Goal: Transaction & Acquisition: Download file/media

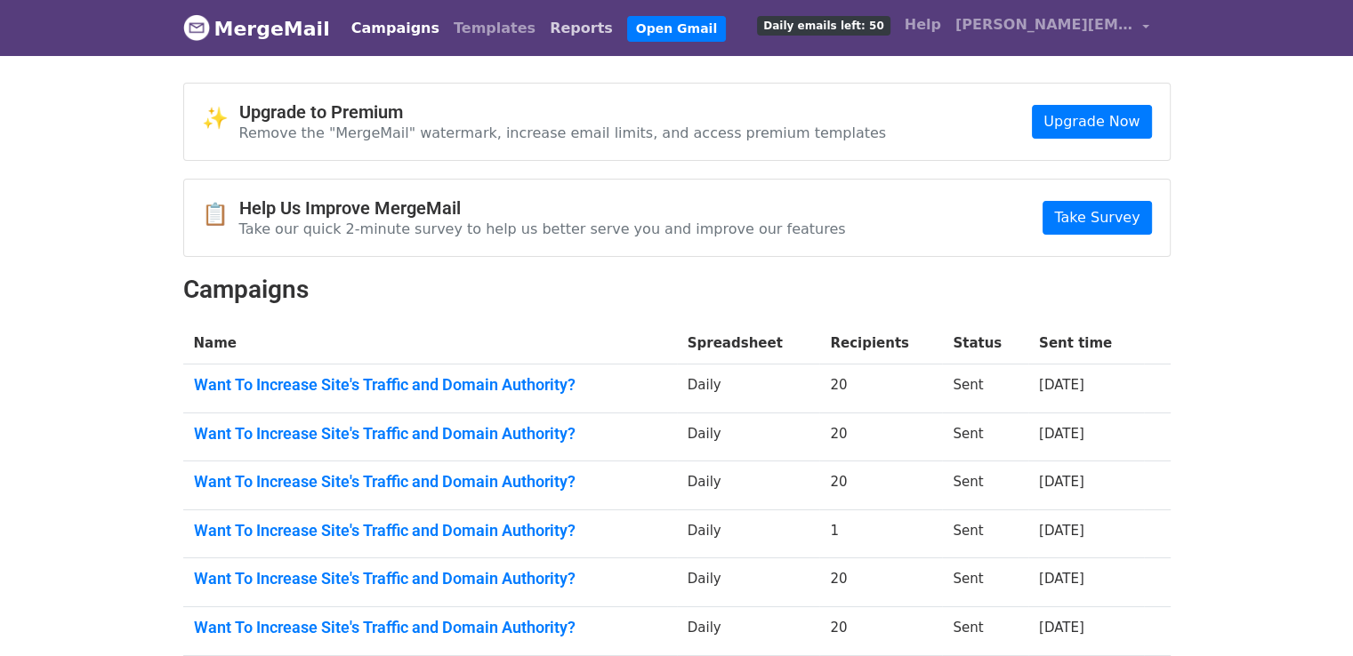
click at [543, 34] on link "Reports" at bounding box center [581, 29] width 77 height 36
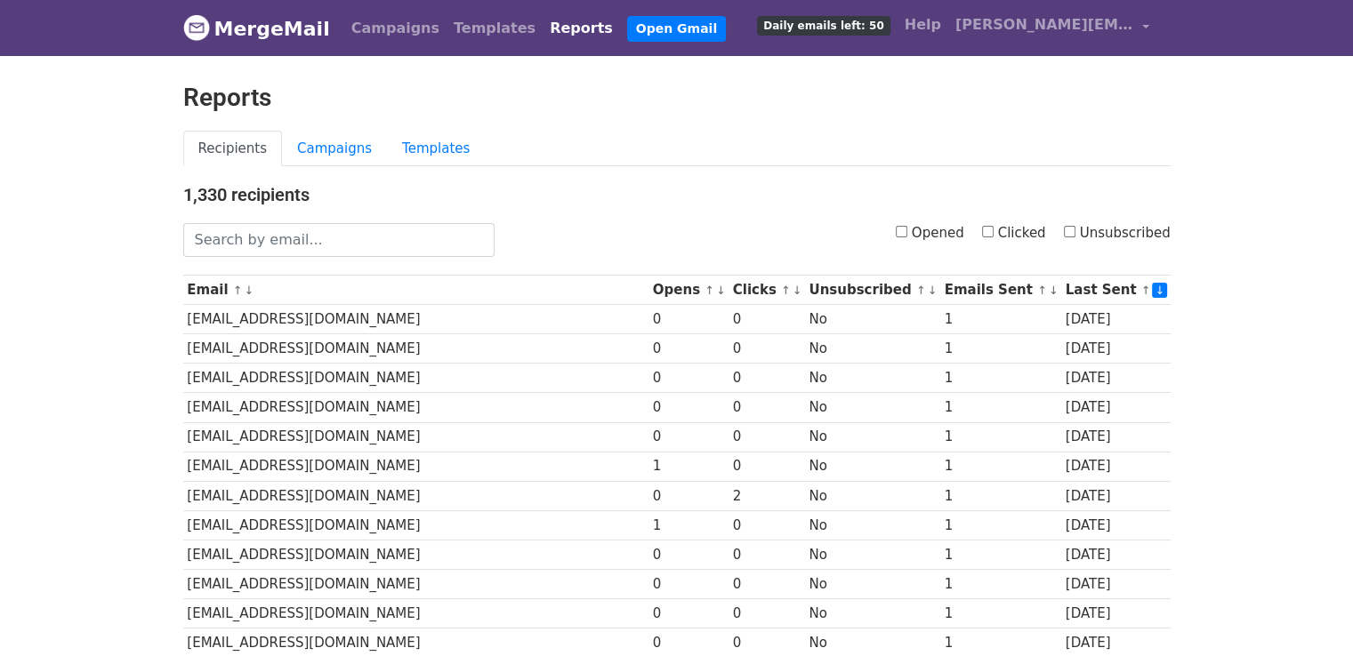
click at [907, 229] on input "Opened" at bounding box center [902, 232] width 12 height 12
checkbox input "true"
click at [994, 228] on input "Clicked" at bounding box center [988, 232] width 12 height 12
checkbox input "true"
click at [921, 236] on label "Opened" at bounding box center [930, 233] width 68 height 20
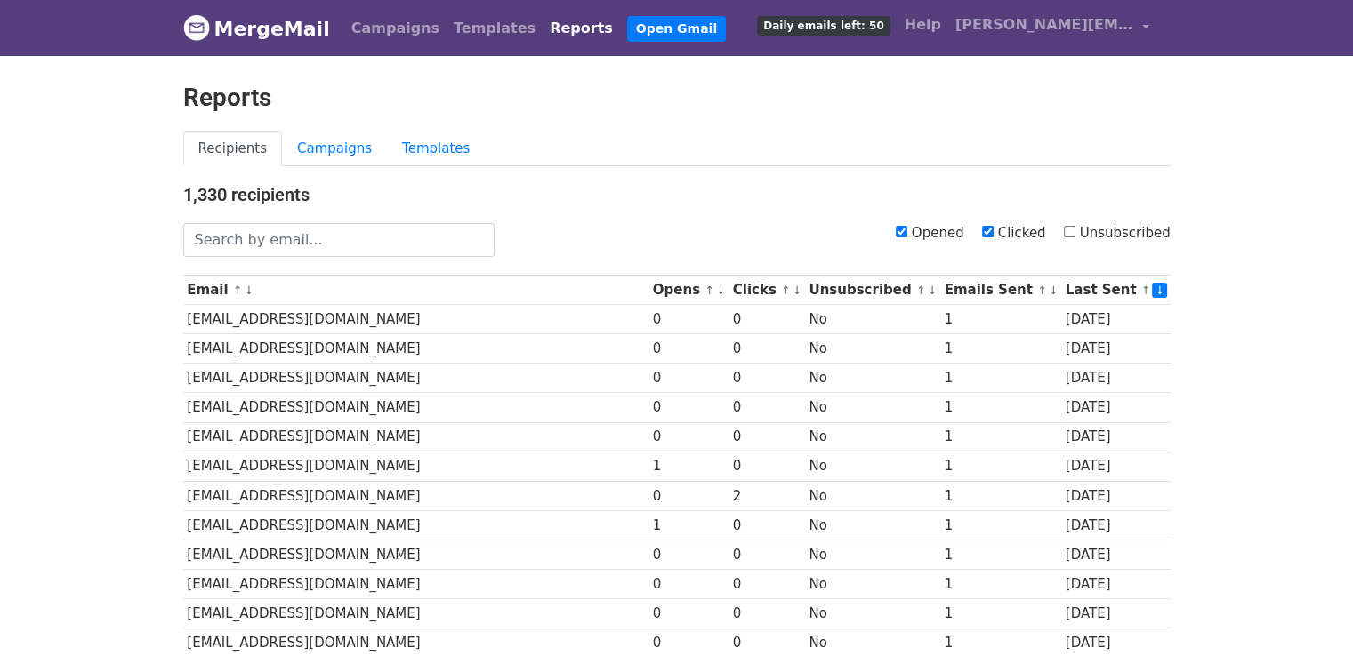
click at [907, 236] on input "Opened" at bounding box center [902, 232] width 12 height 12
click at [907, 235] on input "Opened" at bounding box center [902, 232] width 12 height 12
checkbox input "true"
click at [989, 229] on div "Opened Clicked Unsubscribed" at bounding box center [846, 240] width 676 height 34
click at [993, 233] on input "Clicked" at bounding box center [988, 232] width 12 height 12
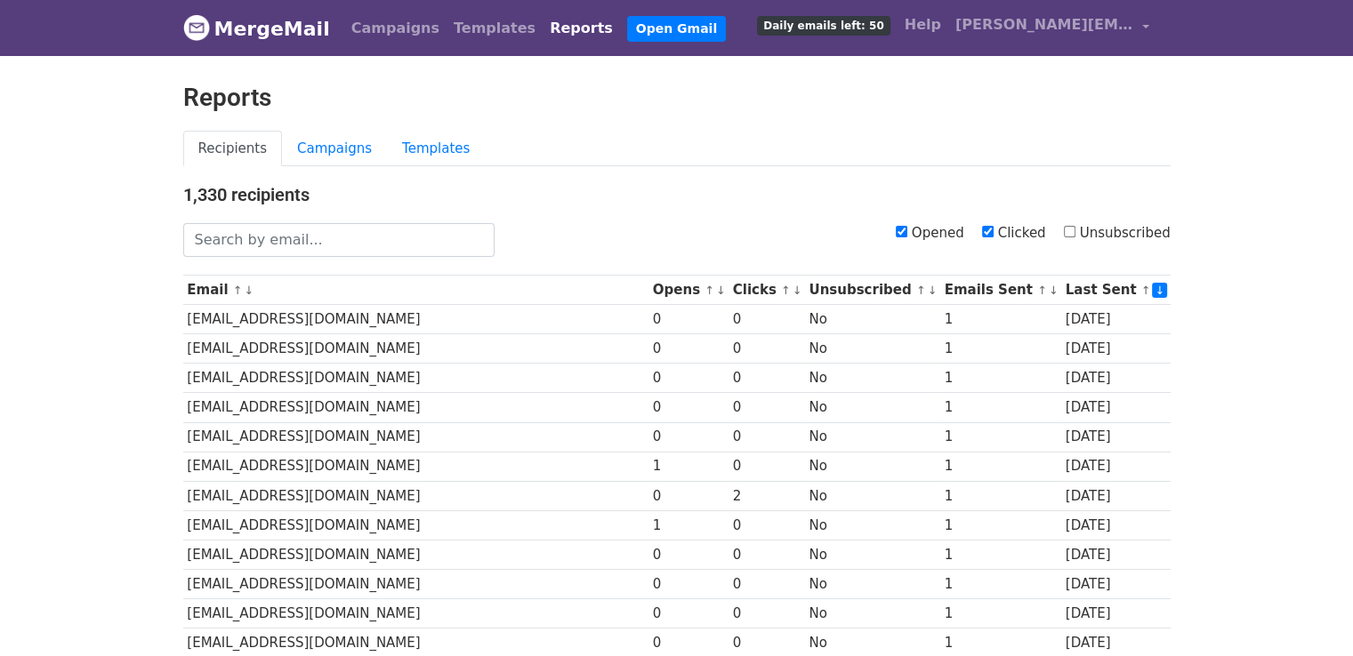
checkbox input "false"
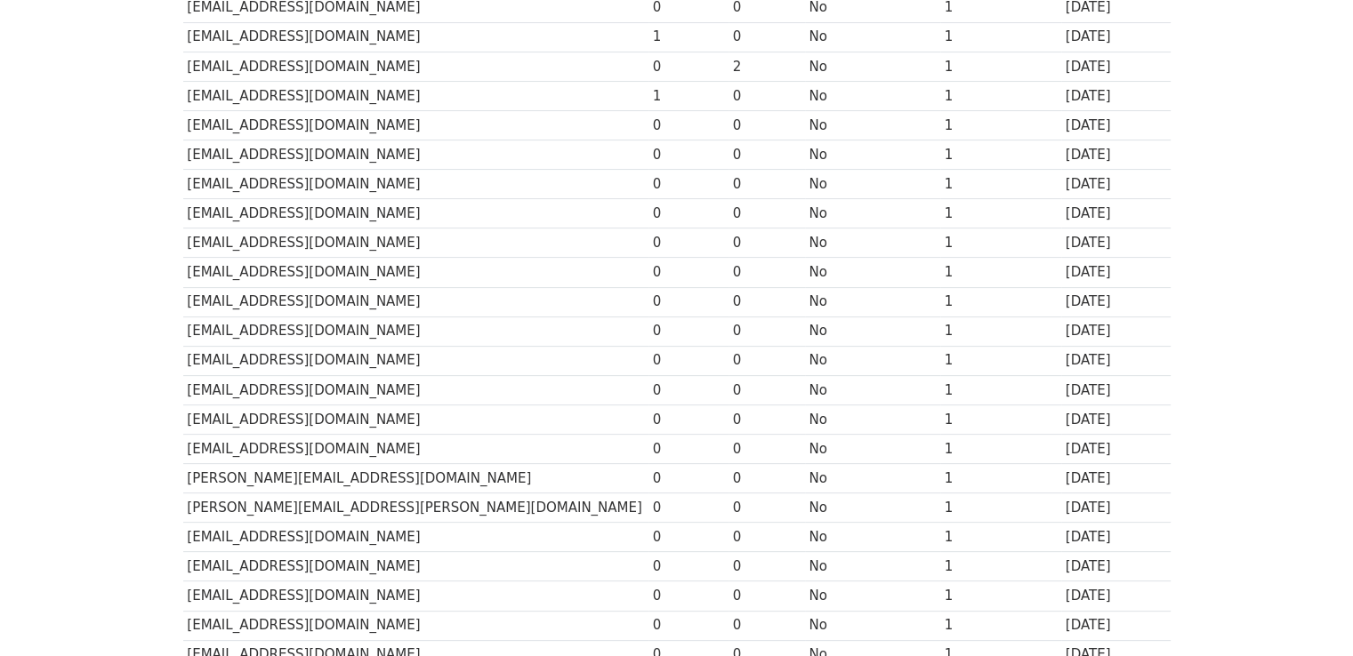
scroll to position [252, 0]
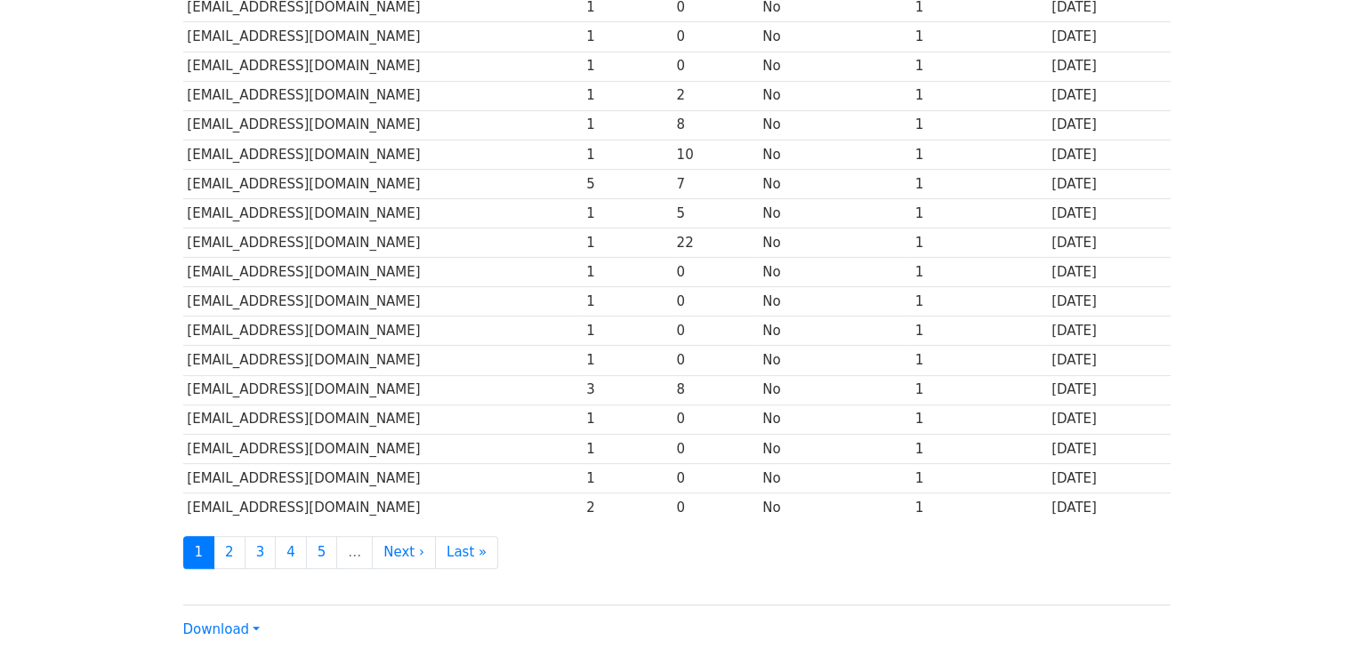
scroll to position [785, 0]
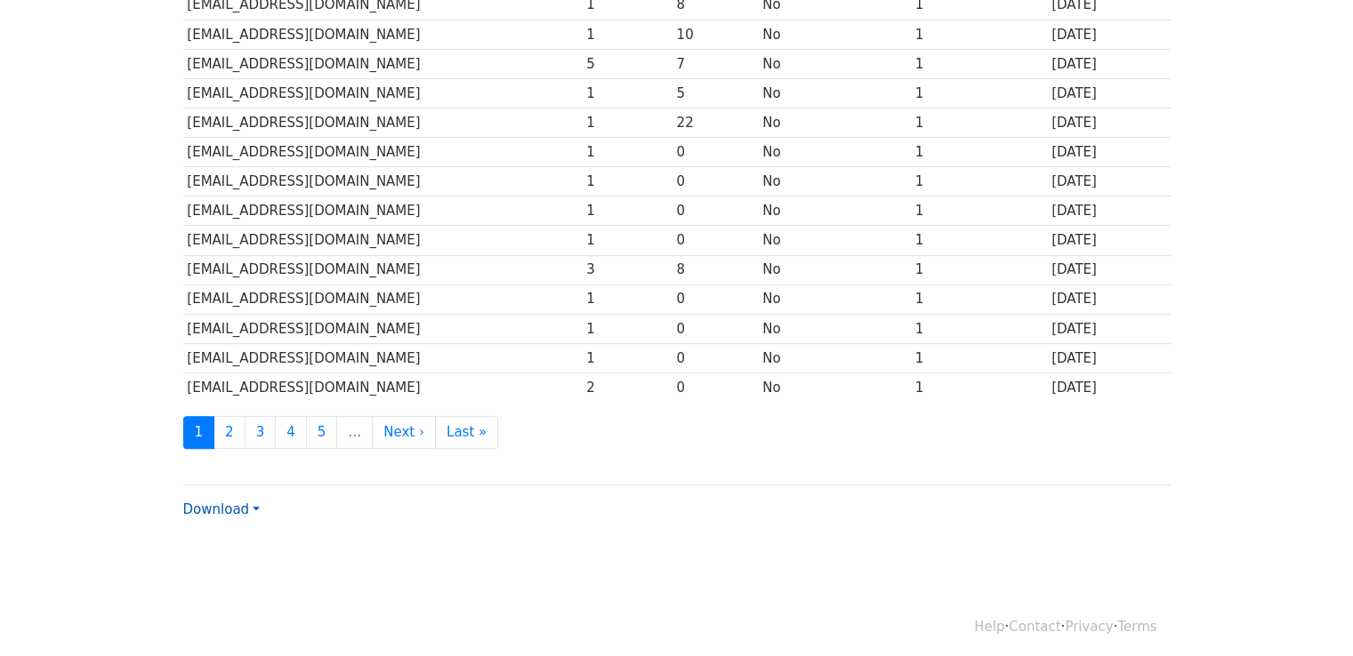
click at [216, 507] on link "Download" at bounding box center [221, 510] width 76 height 16
click at [235, 559] on link "Excel" at bounding box center [254, 572] width 141 height 28
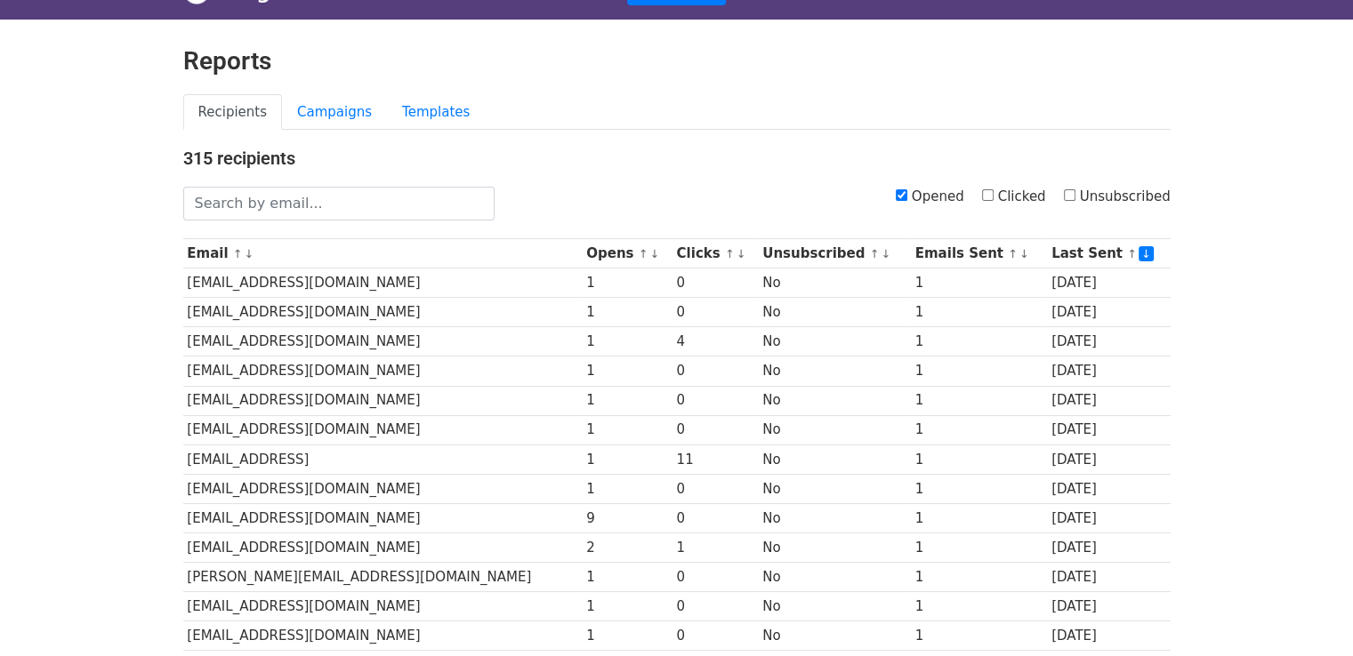
scroll to position [0, 0]
